Goal: Task Accomplishment & Management: Use online tool/utility

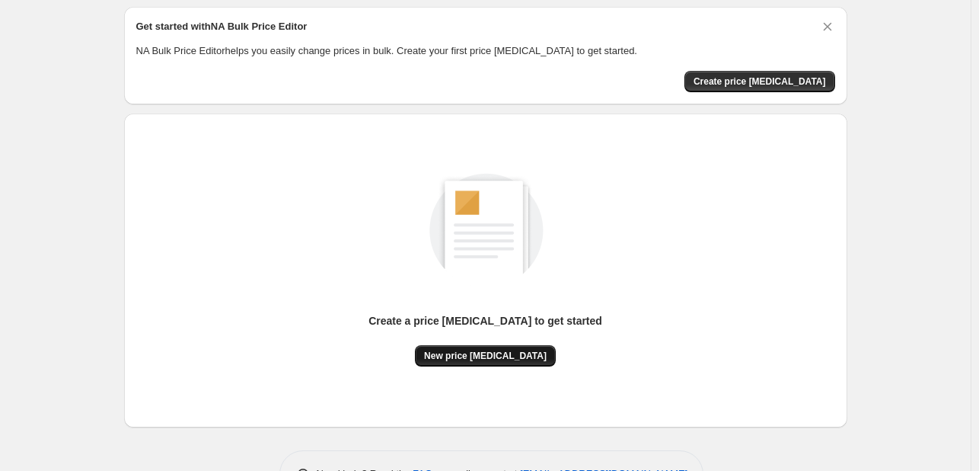
scroll to position [100, 0]
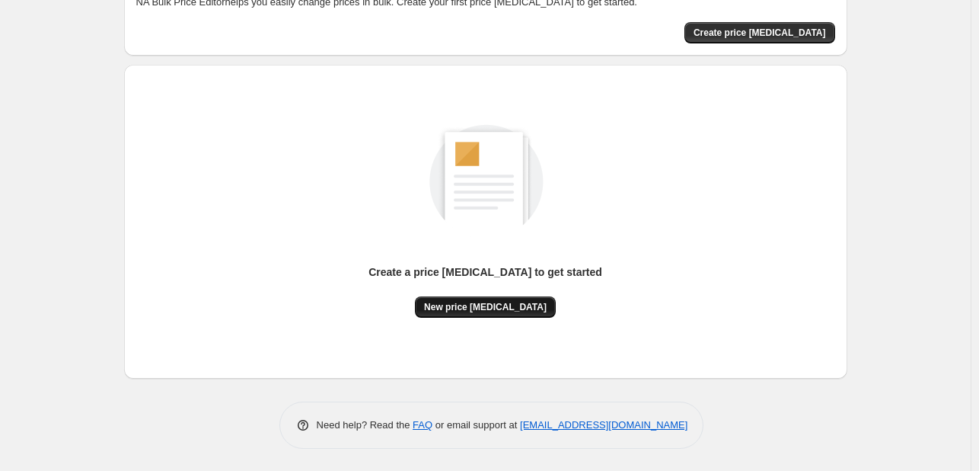
click at [479, 311] on span "New price [MEDICAL_DATA]" at bounding box center [485, 307] width 123 height 12
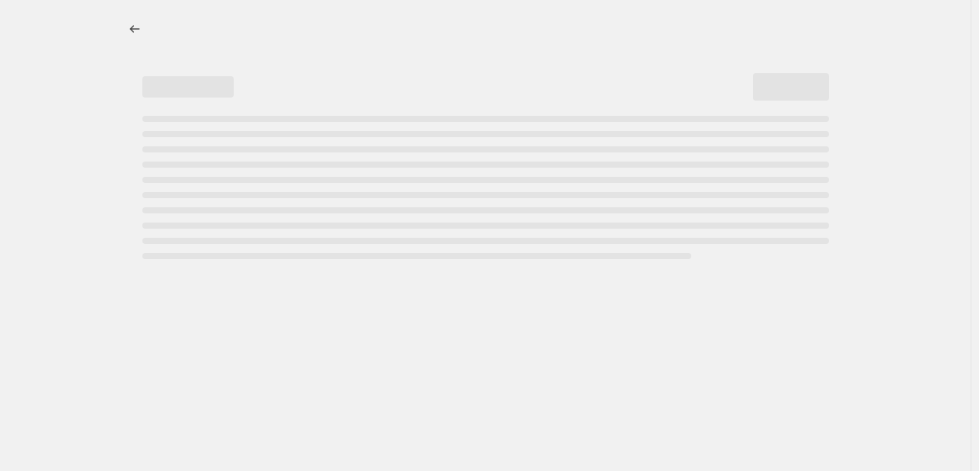
select select "percentage"
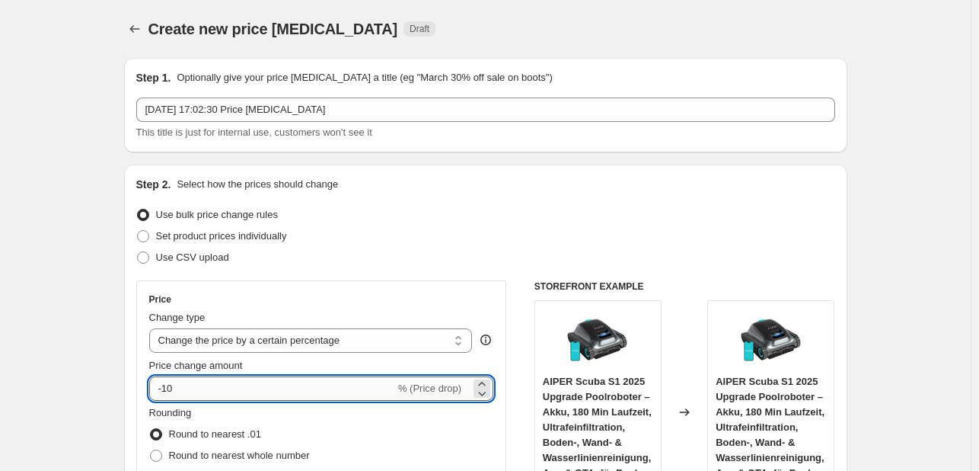
click at [231, 383] on input "-10" at bounding box center [272, 388] width 246 height 24
type input "-1"
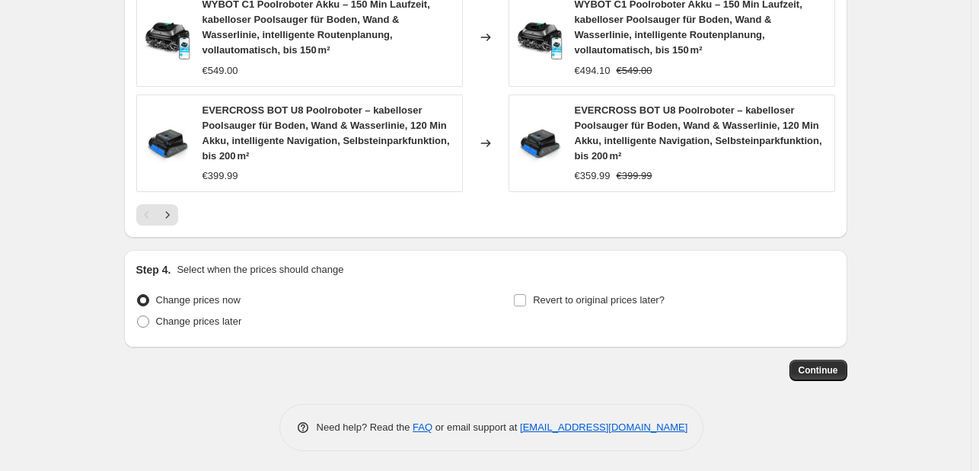
scroll to position [1228, 0]
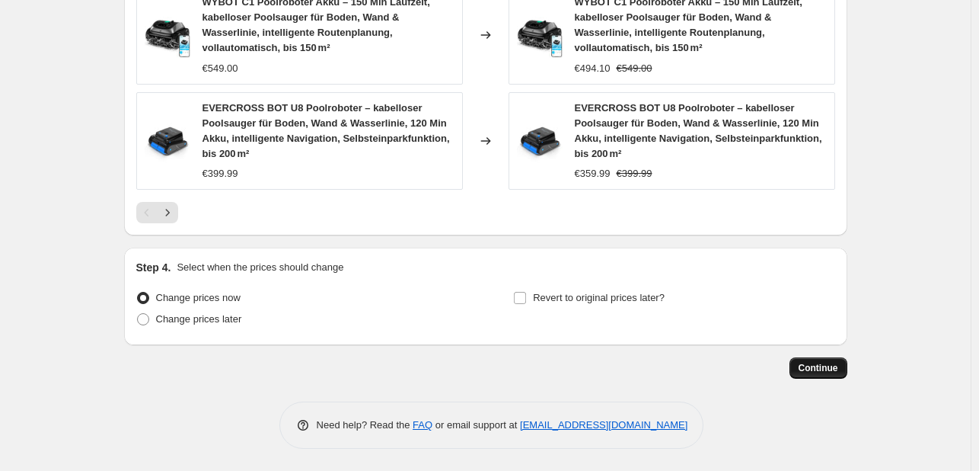
type input "-30"
click at [816, 363] on span "Continue" at bounding box center [819, 368] width 40 height 12
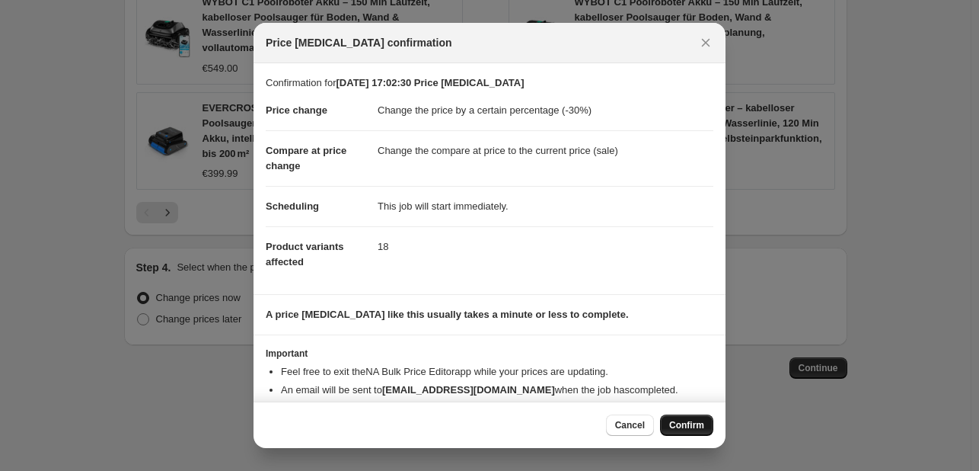
click at [704, 430] on button "Confirm" at bounding box center [686, 424] width 53 height 21
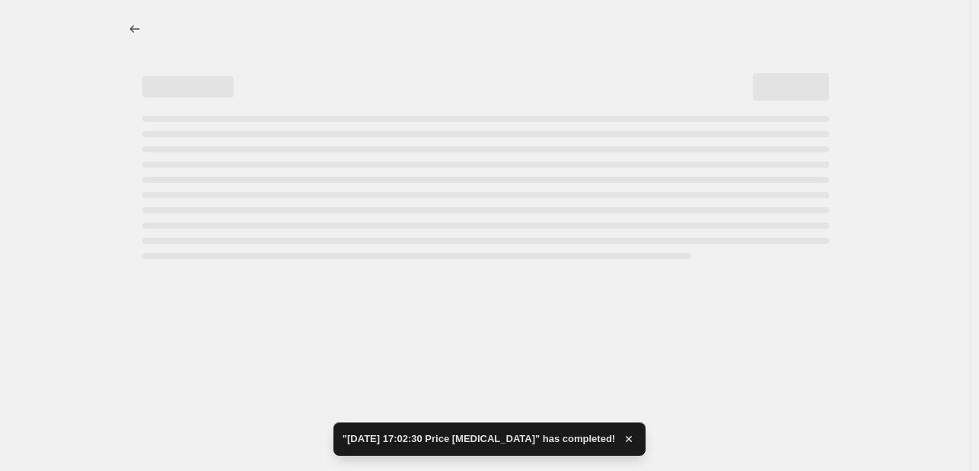
select select "percentage"
